Goal: Task Accomplishment & Management: Use online tool/utility

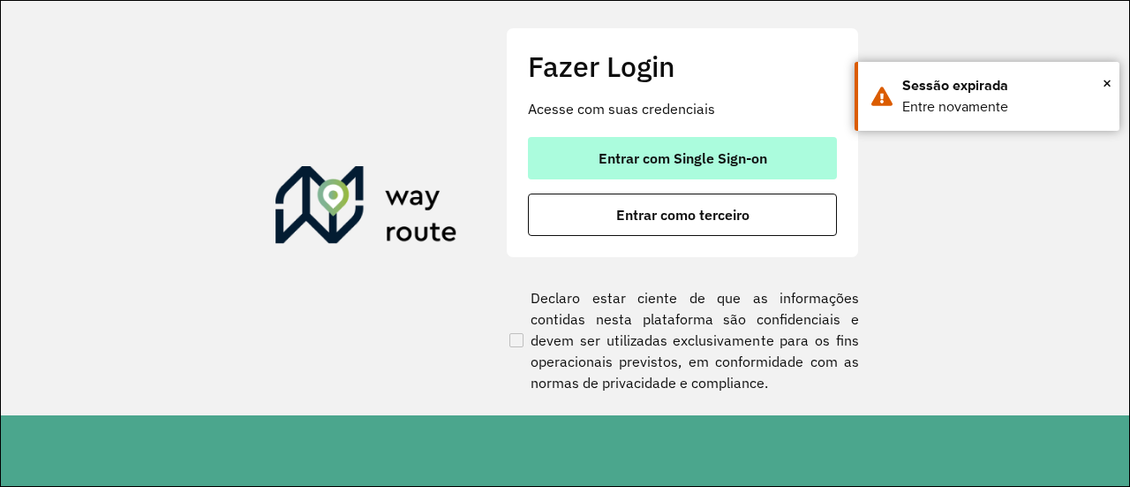
click at [705, 147] on button "Entrar com Single Sign-on" at bounding box center [682, 158] width 309 height 42
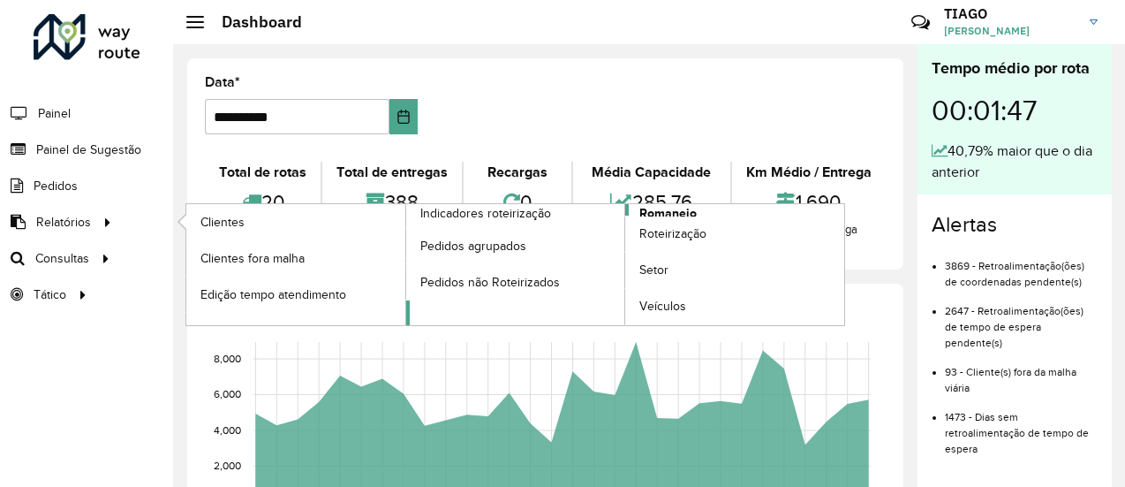
click at [645, 213] on span "Romaneio" at bounding box center [667, 213] width 57 height 19
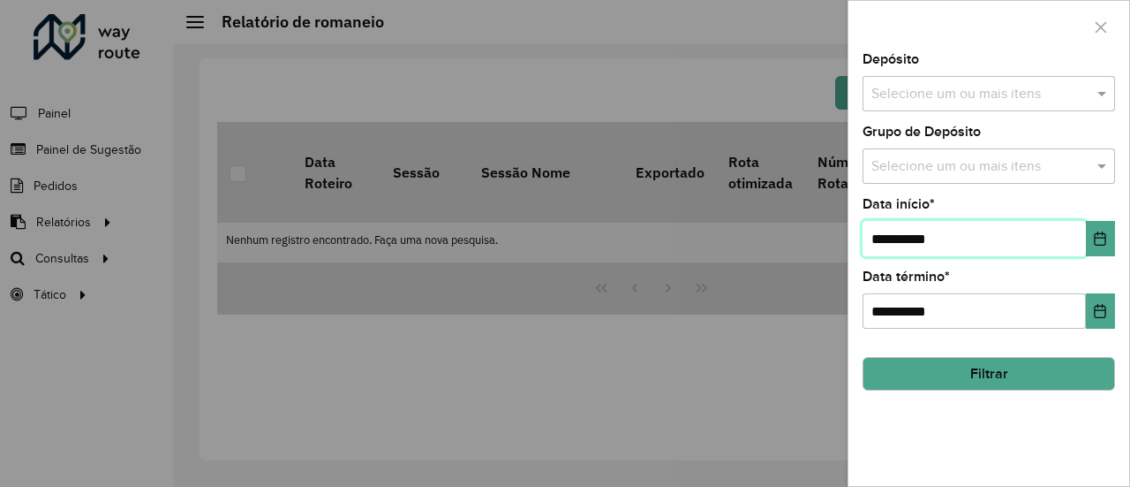
click at [888, 238] on input "**********" at bounding box center [974, 238] width 223 height 35
type input "**********"
click at [947, 99] on input "text" at bounding box center [980, 94] width 226 height 21
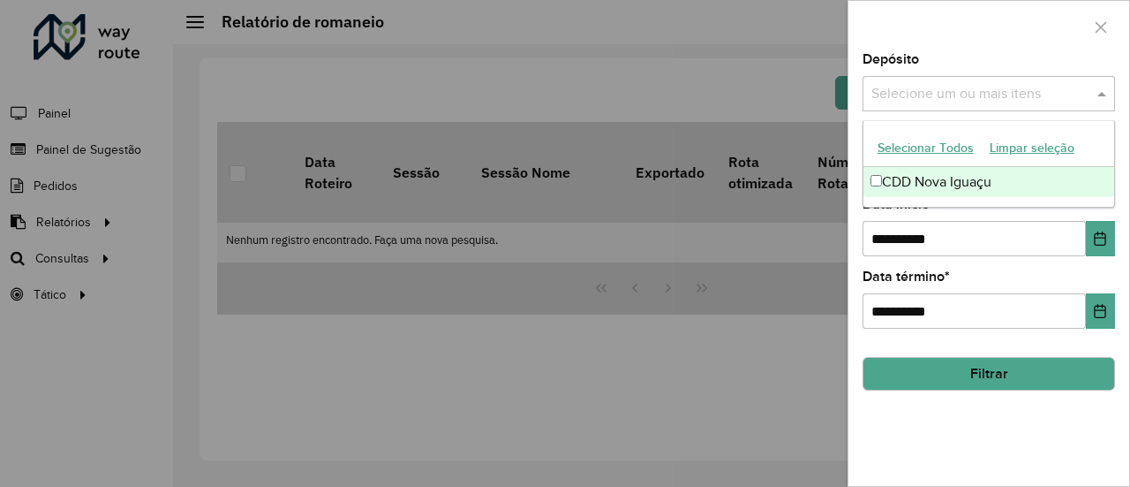
click at [939, 186] on div "CDD Nova Iguaçu" at bounding box center [990, 182] width 252 height 30
click at [1001, 423] on div "**********" at bounding box center [989, 269] width 281 height 433
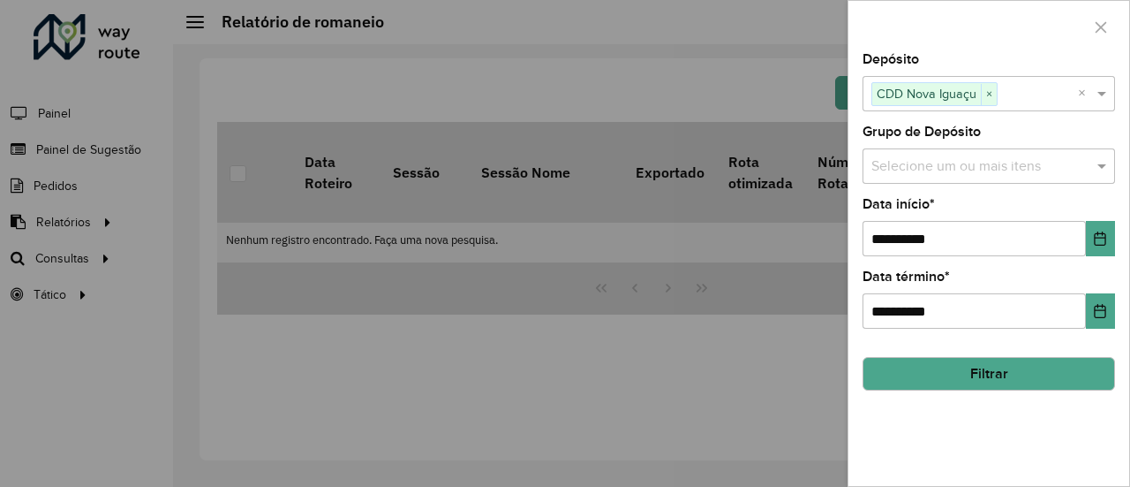
click at [1005, 378] on button "Filtrar" at bounding box center [989, 374] width 253 height 34
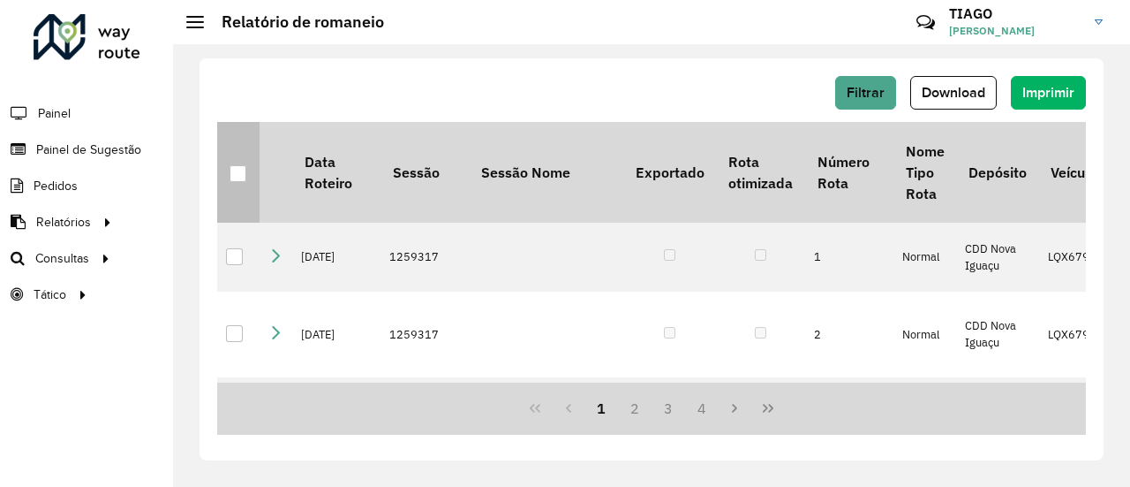
click at [235, 176] on div at bounding box center [238, 173] width 17 height 17
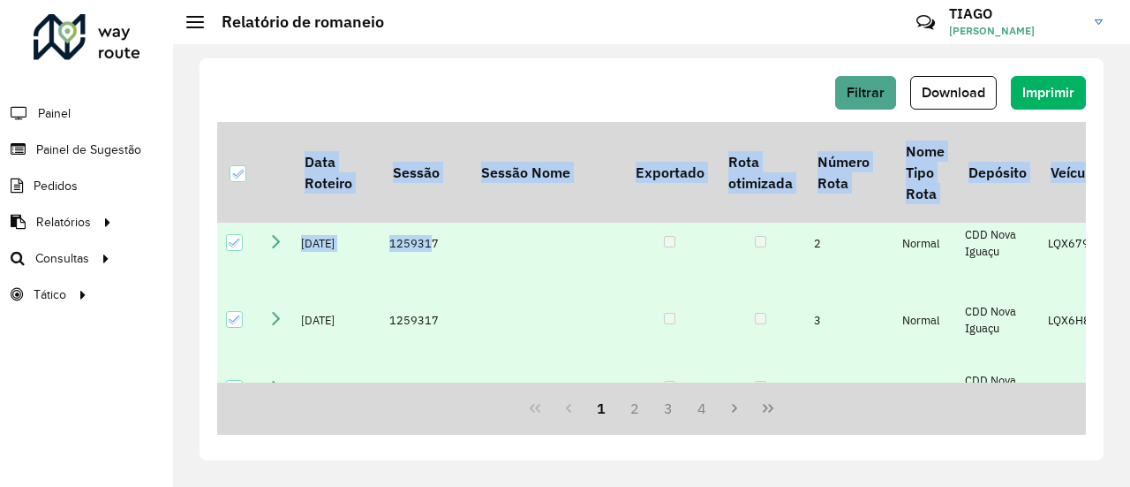
scroll to position [224, 0]
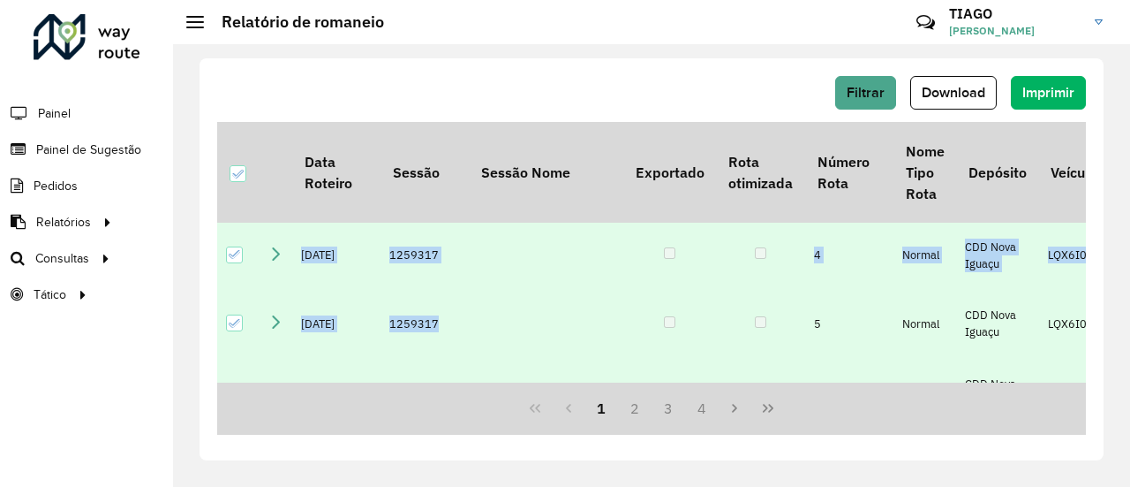
drag, startPoint x: 424, startPoint y: 375, endPoint x: 613, endPoint y: 356, distance: 189.9
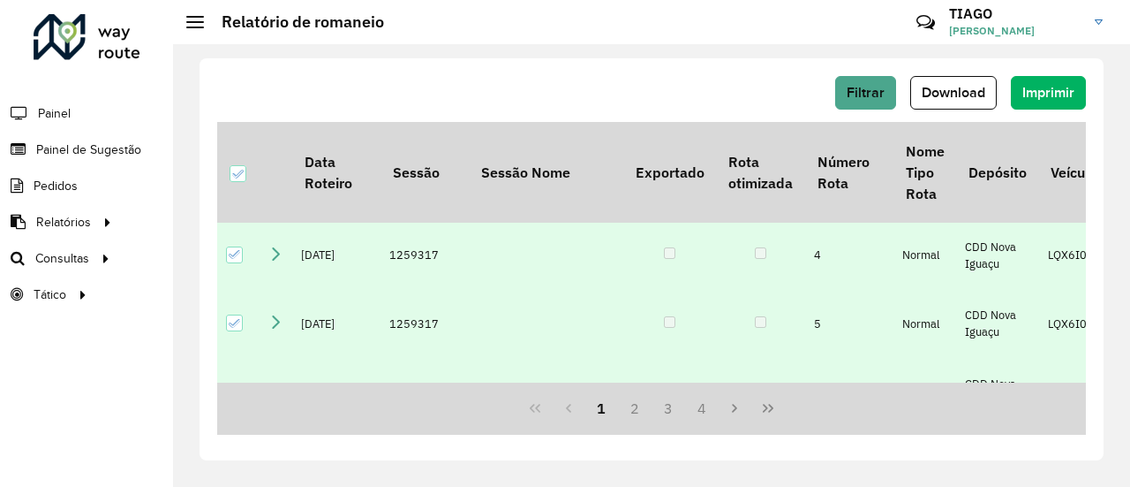
click at [509, 87] on div "Filtrar Download Imprimir" at bounding box center [651, 93] width 869 height 34
click at [956, 100] on button "Download" at bounding box center [953, 93] width 87 height 34
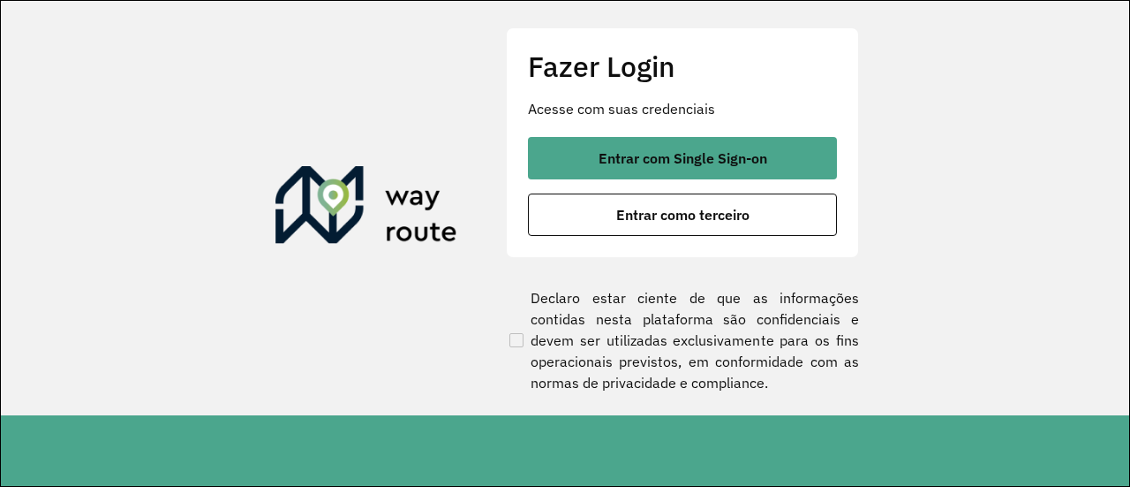
click at [615, 162] on span "Entrar com Single Sign-on" at bounding box center [683, 158] width 169 height 14
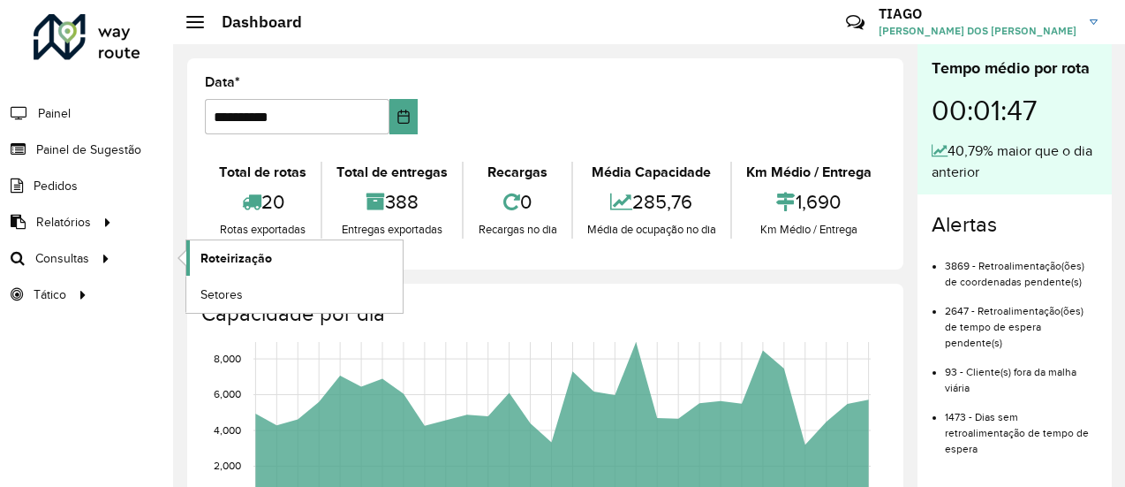
click at [203, 257] on span "Roteirização" at bounding box center [236, 258] width 72 height 19
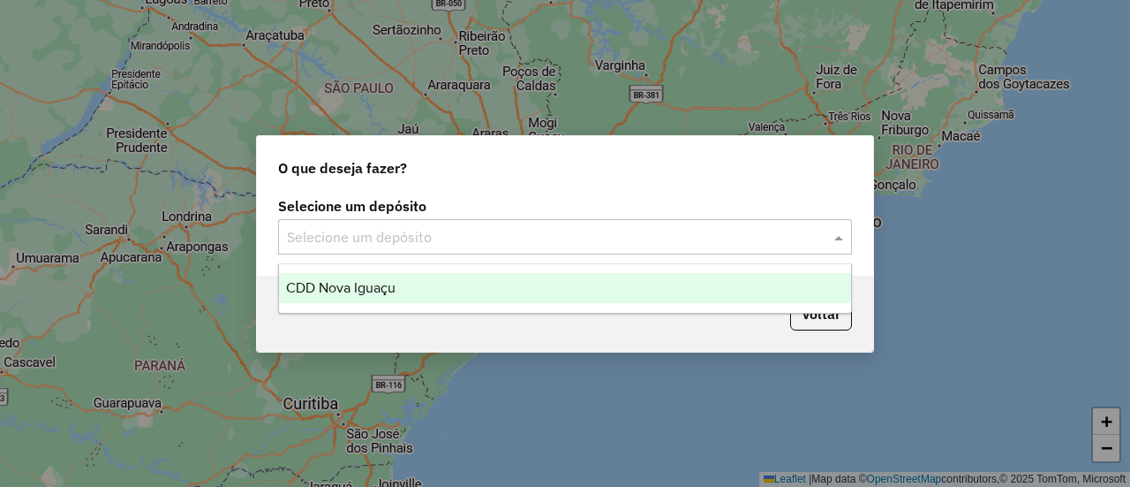
click at [576, 240] on input "text" at bounding box center [547, 237] width 521 height 21
click at [500, 286] on div "CDD Nova Iguaçu" at bounding box center [564, 288] width 571 height 30
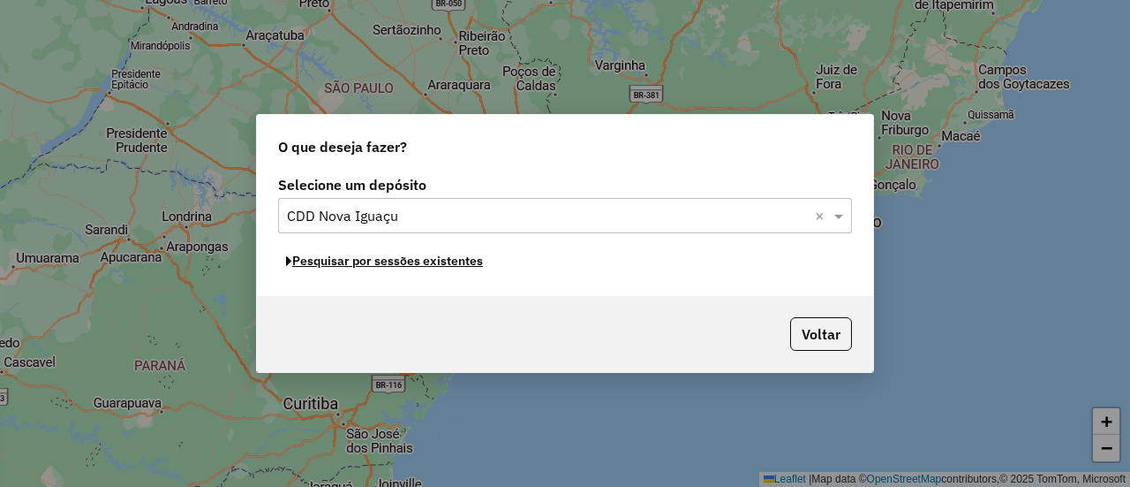
click at [485, 264] on button "Pesquisar por sessões existentes" at bounding box center [384, 260] width 213 height 27
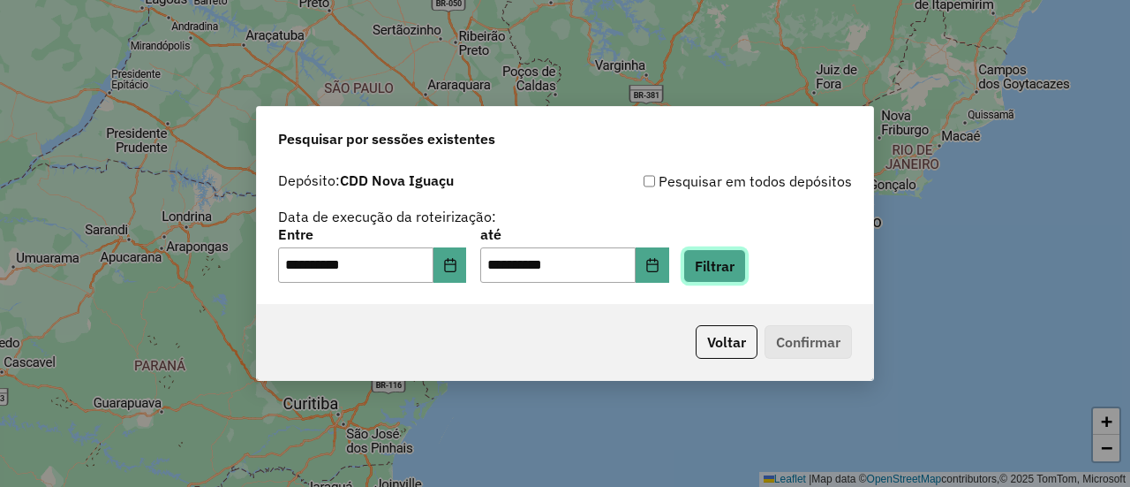
click at [719, 262] on button "Filtrar" at bounding box center [714, 266] width 63 height 34
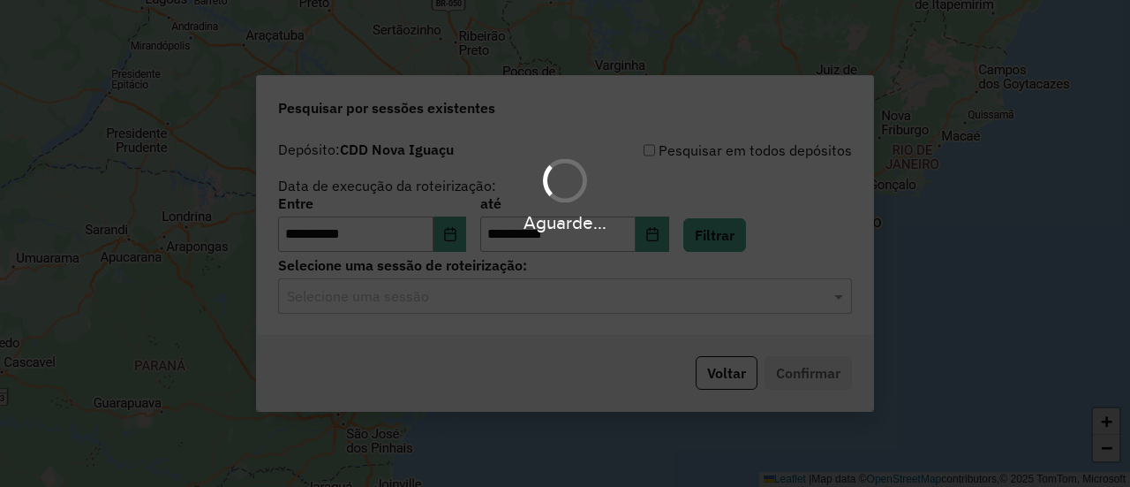
click at [665, 303] on input "text" at bounding box center [547, 296] width 521 height 21
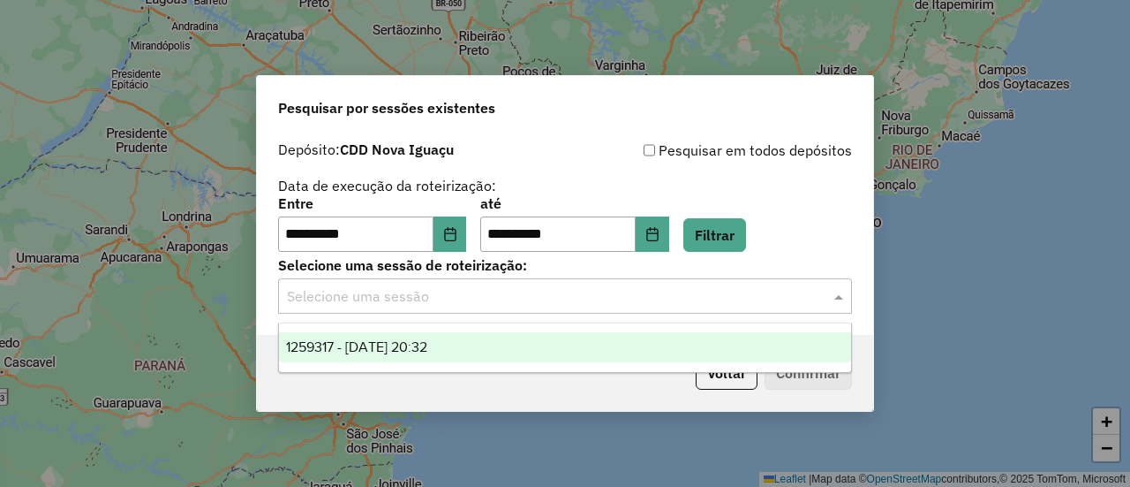
click at [643, 352] on div "1259317 - 04/09/2025 20:32" at bounding box center [564, 347] width 571 height 30
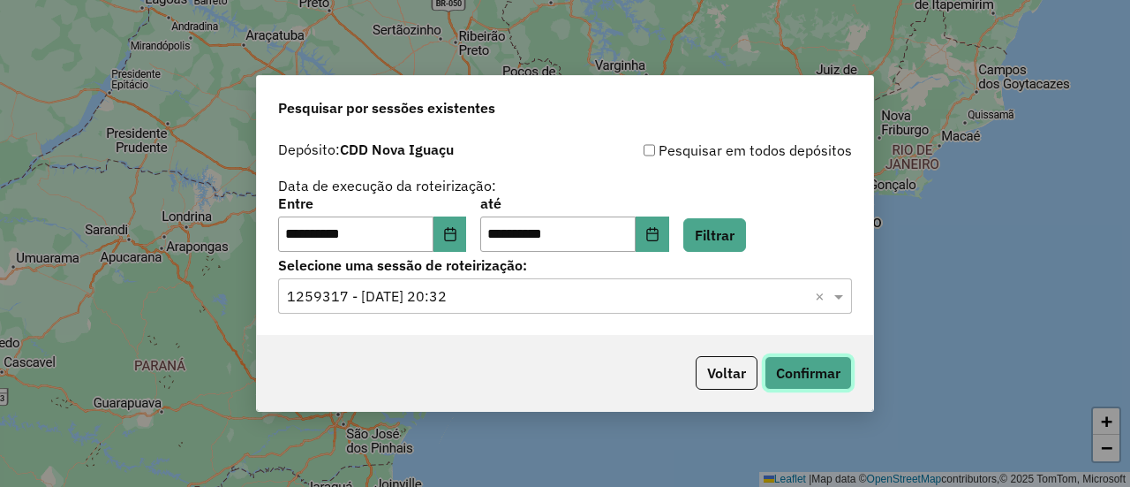
click at [805, 373] on button "Confirmar" at bounding box center [808, 373] width 87 height 34
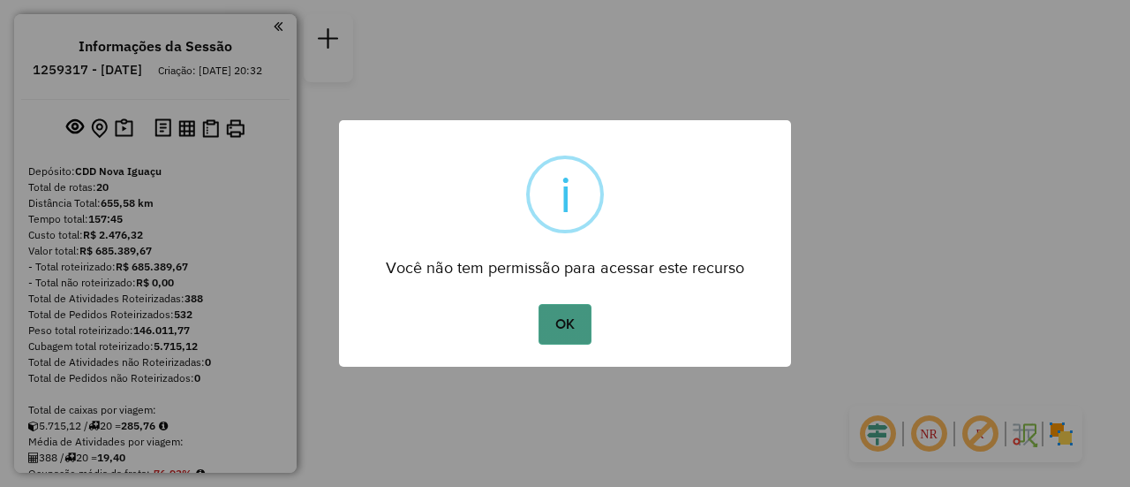
click at [559, 328] on button "OK" at bounding box center [565, 324] width 52 height 41
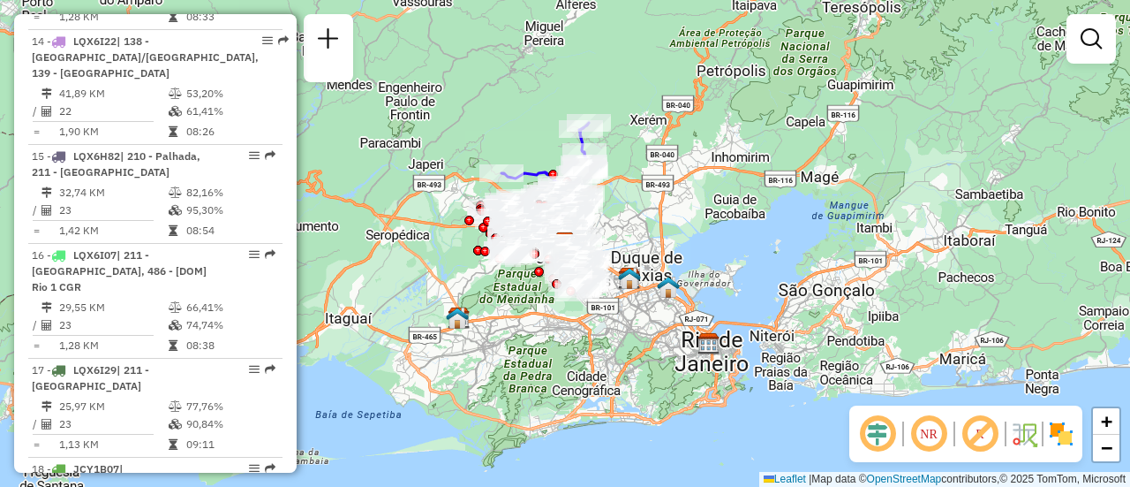
scroll to position [1911, 0]
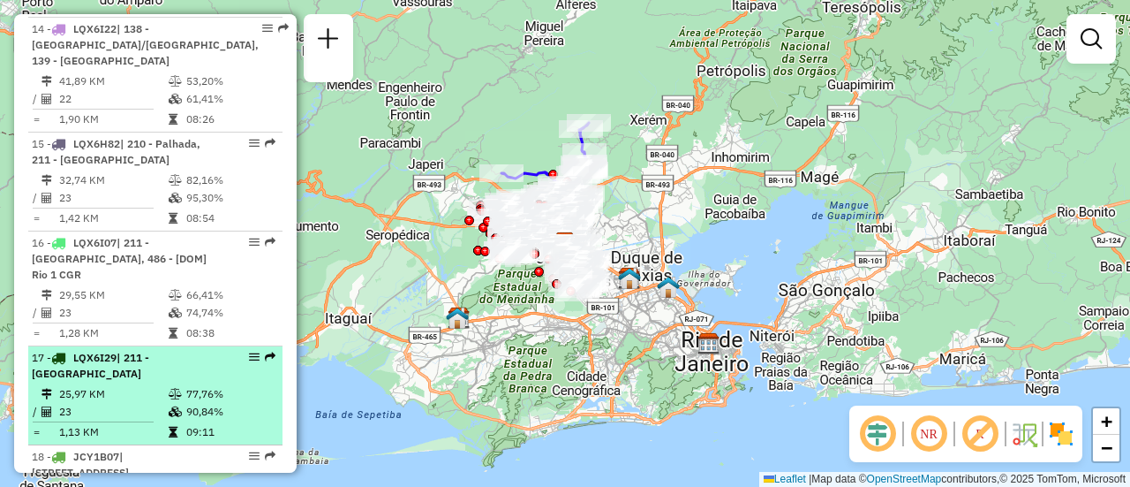
click at [141, 385] on td "25,97 KM" at bounding box center [112, 394] width 109 height 18
select select "**********"
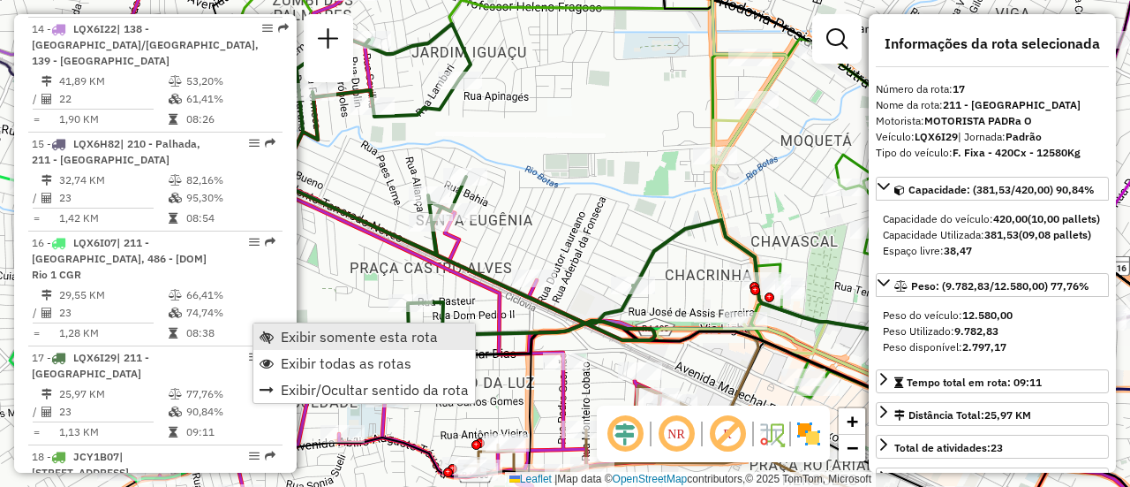
click at [290, 340] on span "Exibir somente esta rota" at bounding box center [359, 336] width 157 height 14
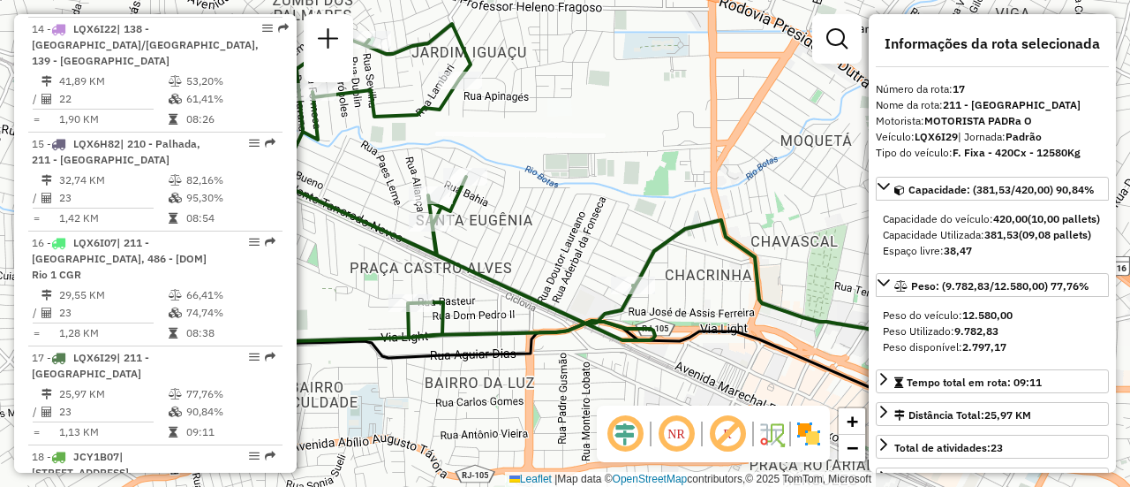
click at [806, 439] on img at bounding box center [809, 433] width 28 height 28
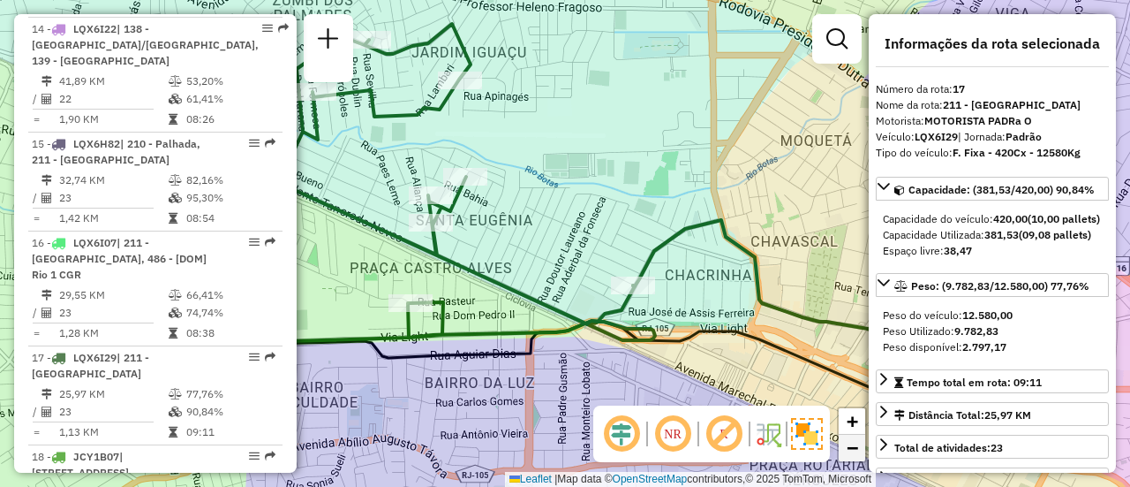
click at [850, 455] on span "−" at bounding box center [852, 447] width 11 height 22
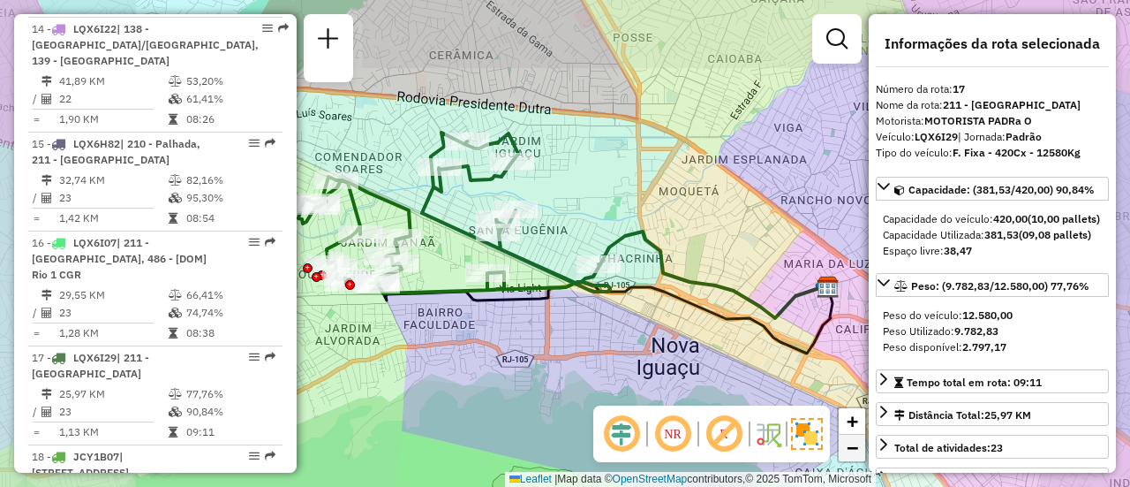
click at [850, 455] on span "−" at bounding box center [852, 447] width 11 height 22
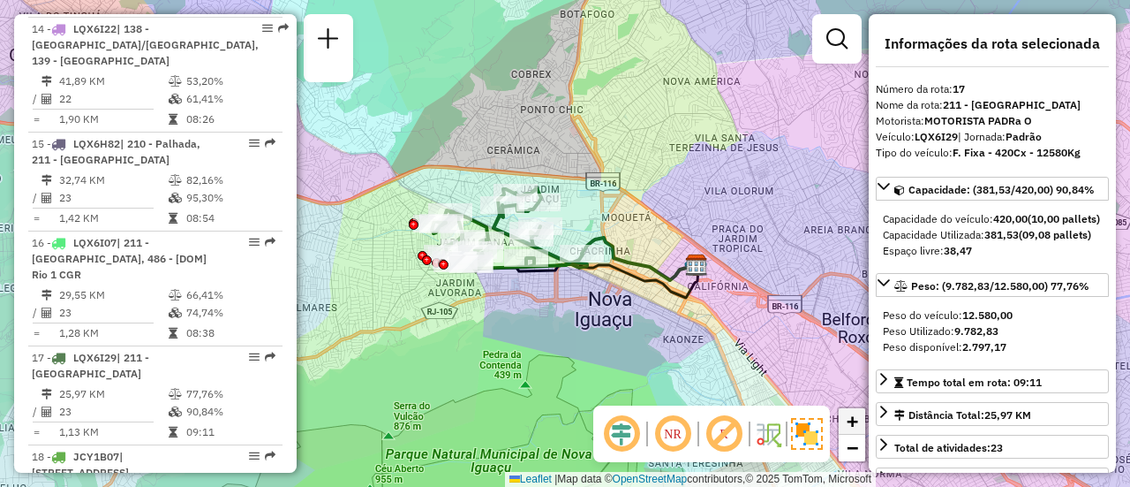
click at [858, 428] on link "+" at bounding box center [852, 421] width 26 height 26
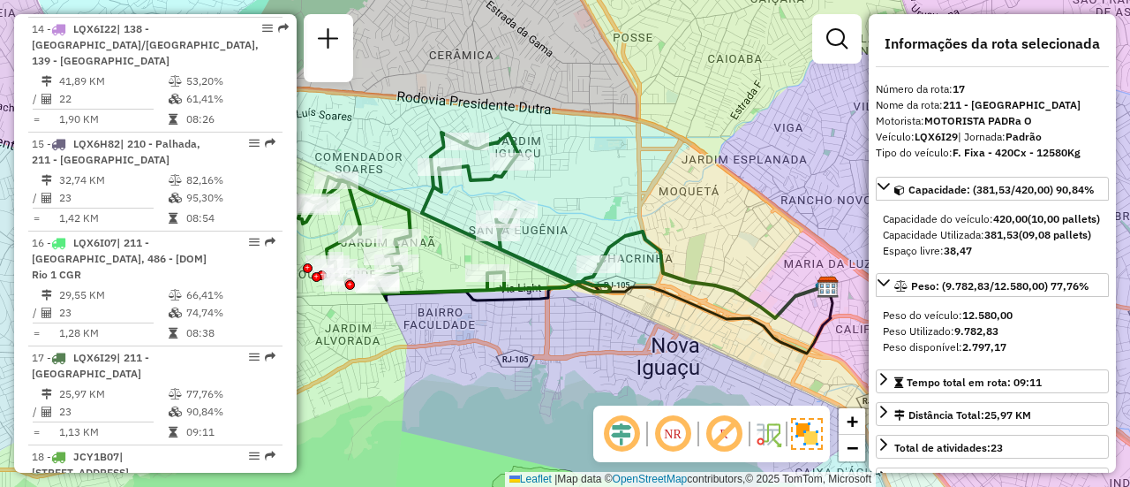
click at [743, 351] on div "Janela de atendimento Grade de atendimento Capacidade Transportadoras Veículos …" at bounding box center [565, 243] width 1130 height 487
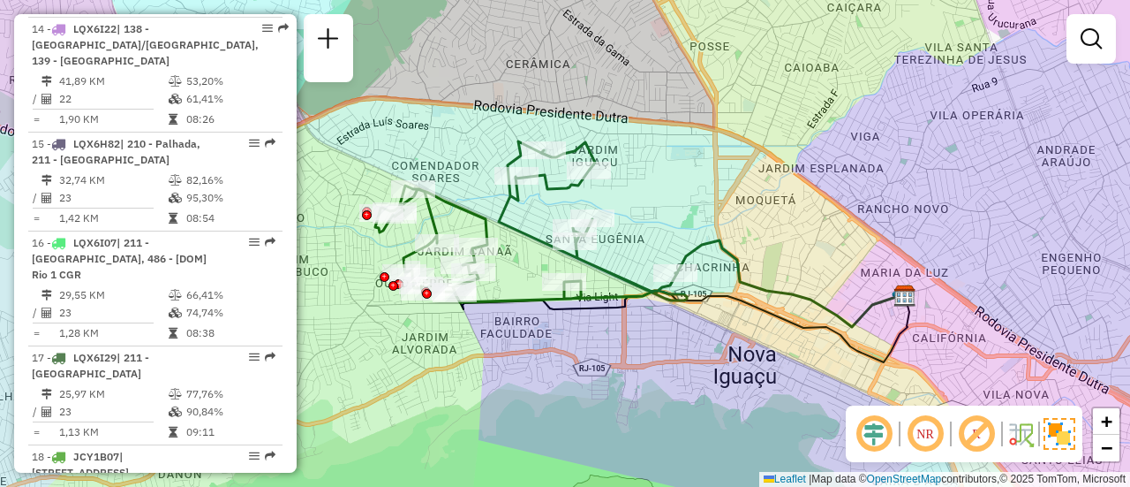
drag, startPoint x: 728, startPoint y: 352, endPoint x: 807, endPoint y: 361, distance: 79.1
click at [807, 361] on div "Janela de atendimento Grade de atendimento Capacidade Transportadoras Veículos …" at bounding box center [565, 243] width 1130 height 487
